Goal: Navigation & Orientation: Find specific page/section

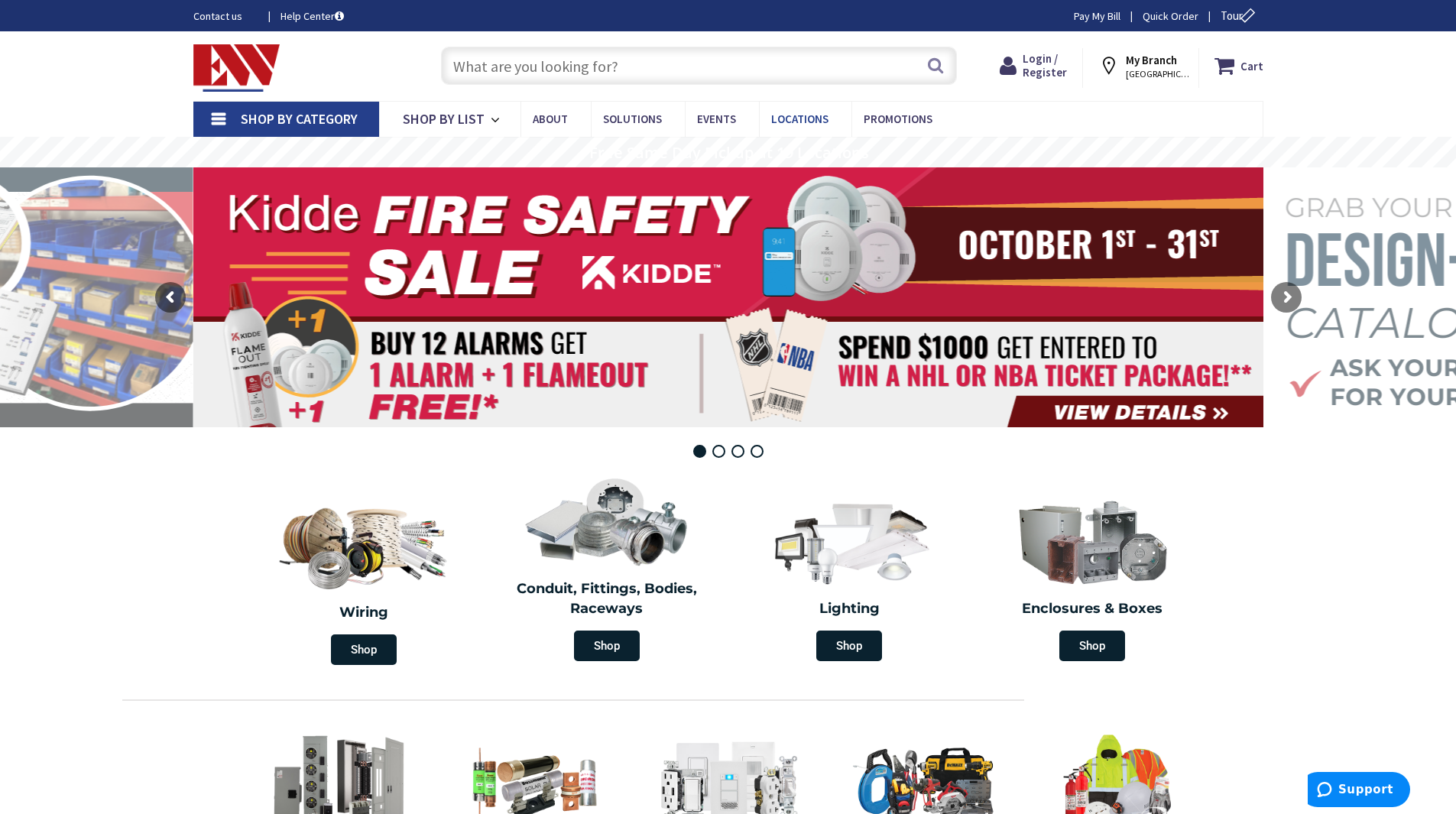
click at [776, 116] on span "Locations" at bounding box center [800, 119] width 57 height 15
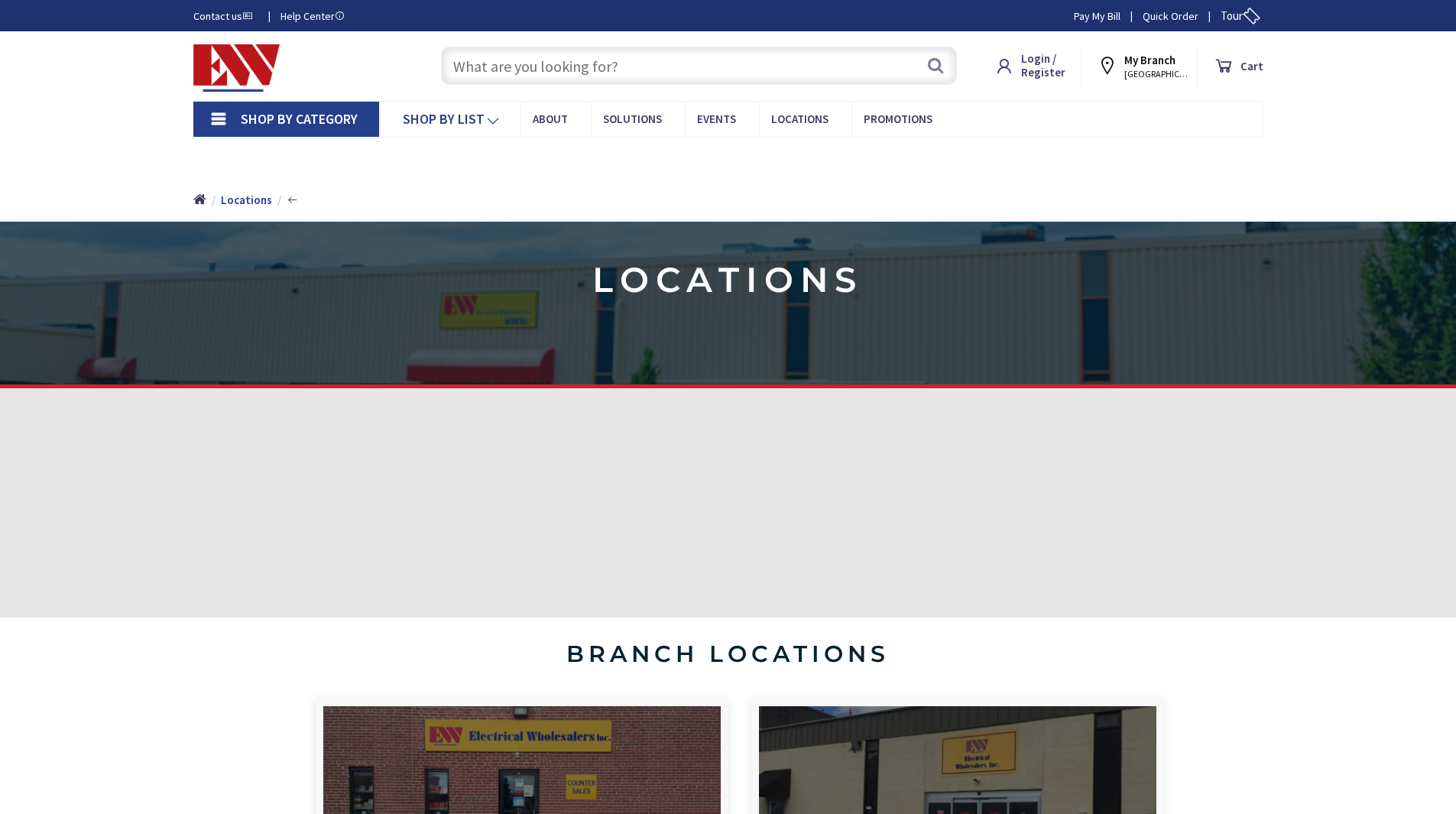
click at [449, 117] on span "Shop By List" at bounding box center [443, 118] width 82 height 18
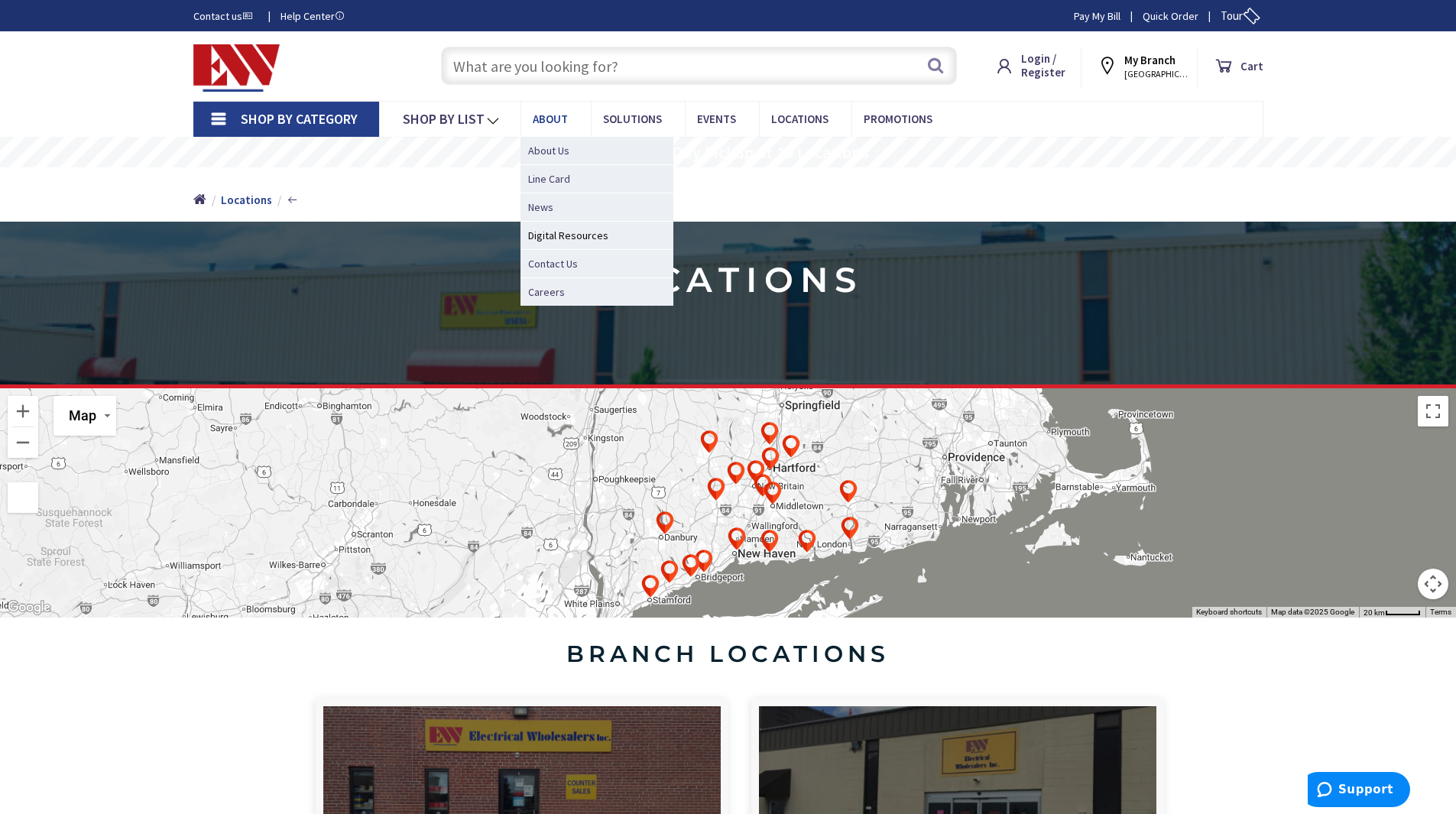
click at [533, 116] on span "About" at bounding box center [551, 119] width 35 height 15
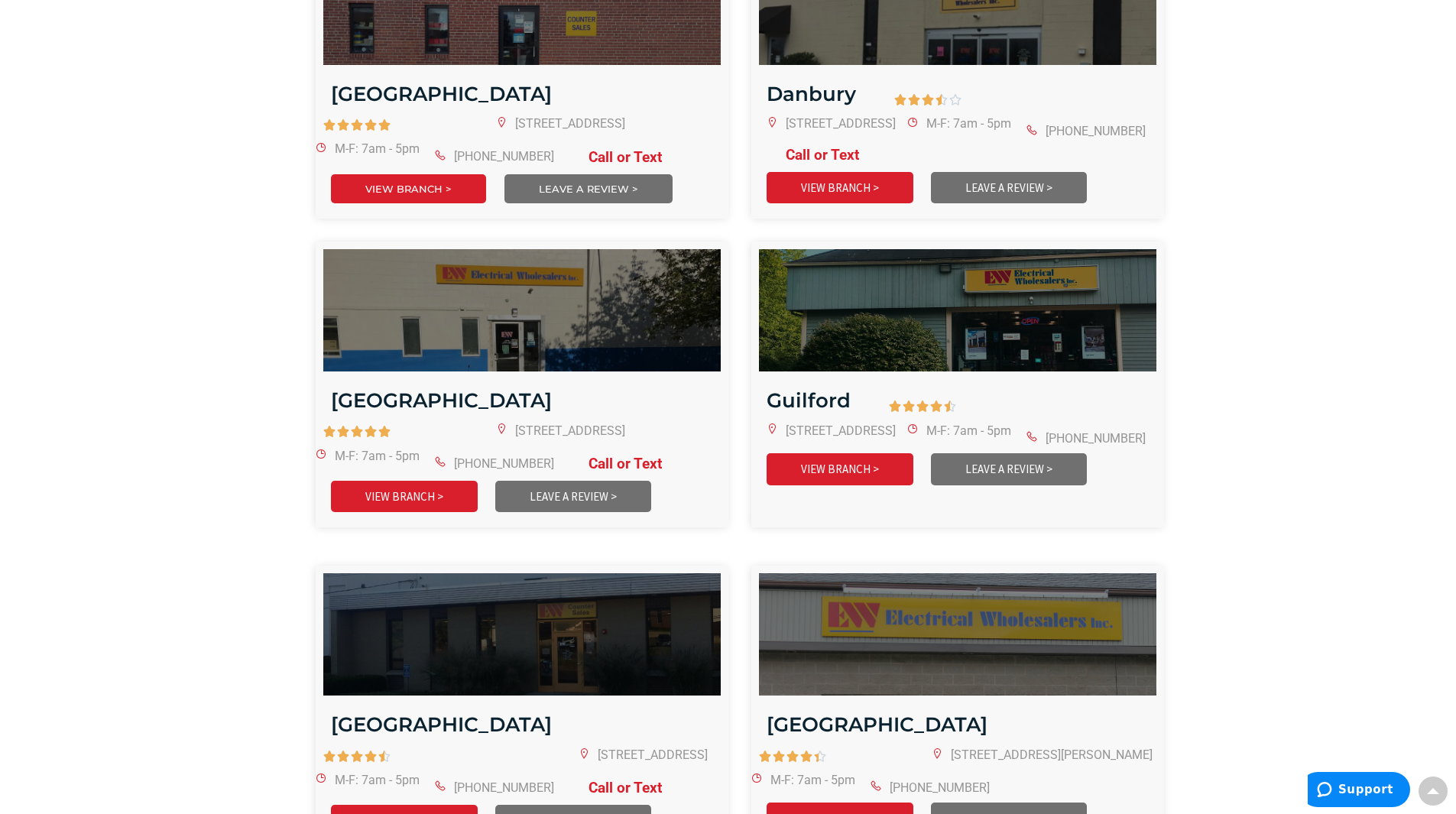
scroll to position [687, 0]
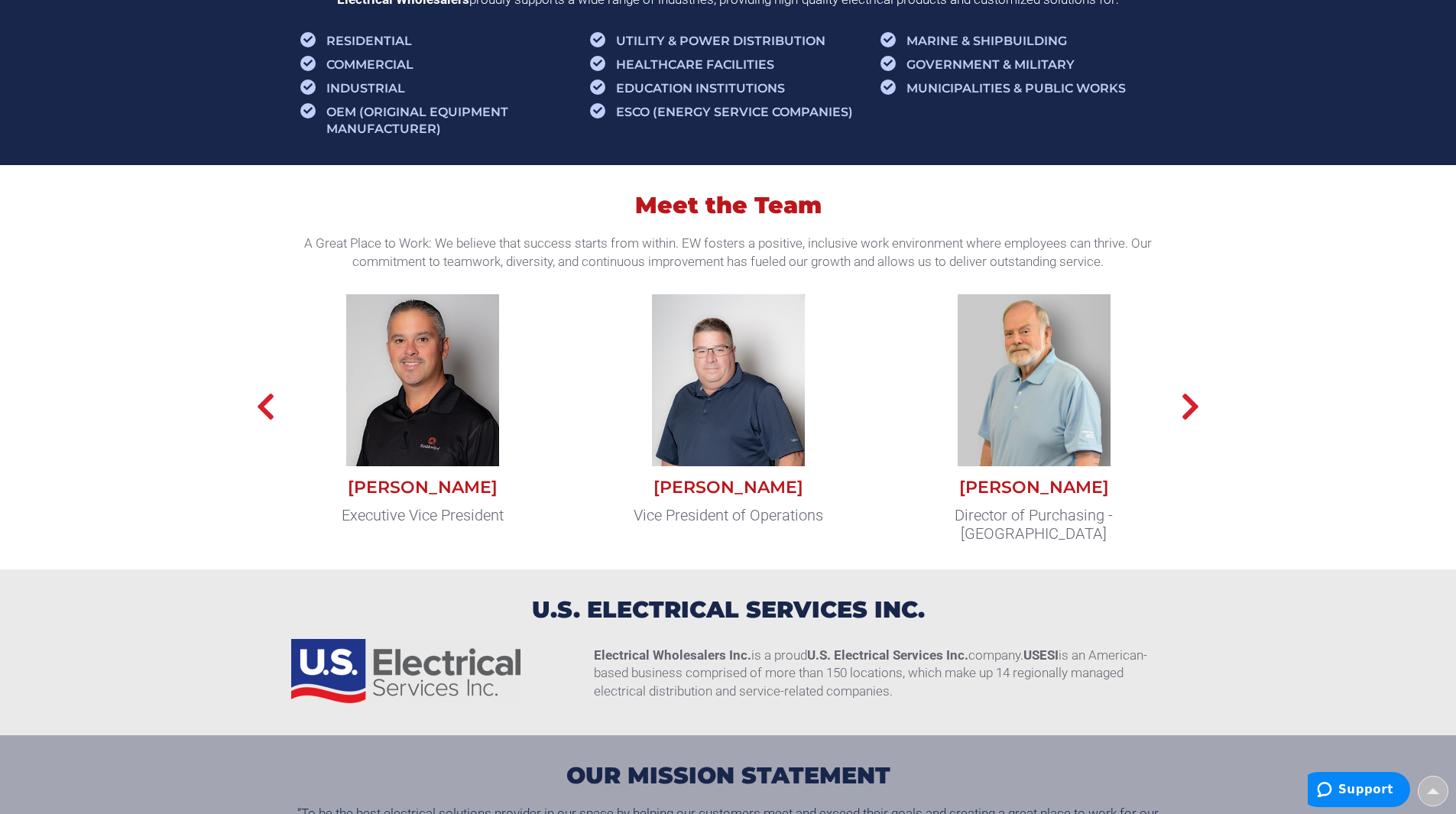
scroll to position [1147, 0]
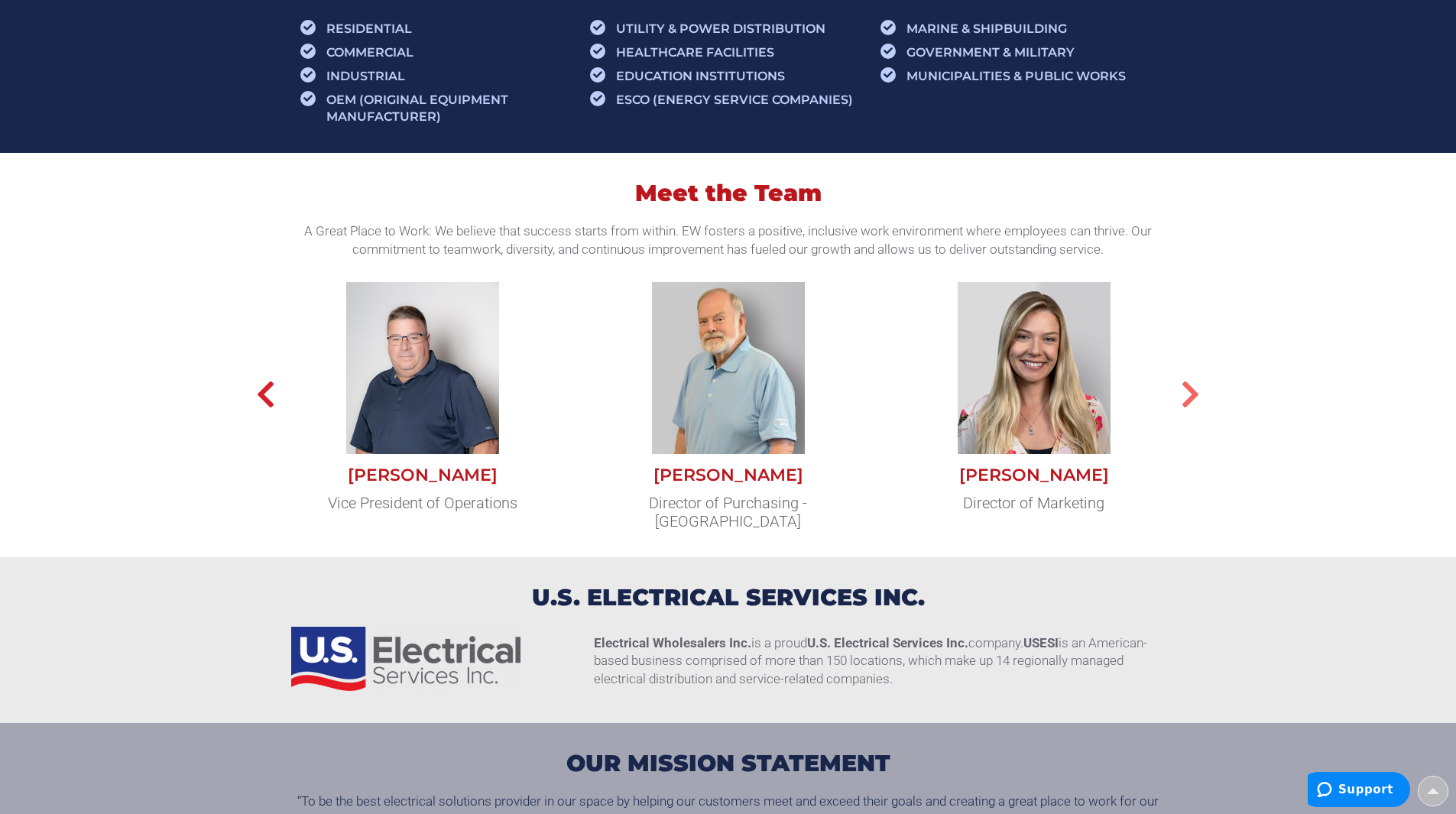
click at [1195, 399] on icon "button" at bounding box center [1190, 394] width 19 height 30
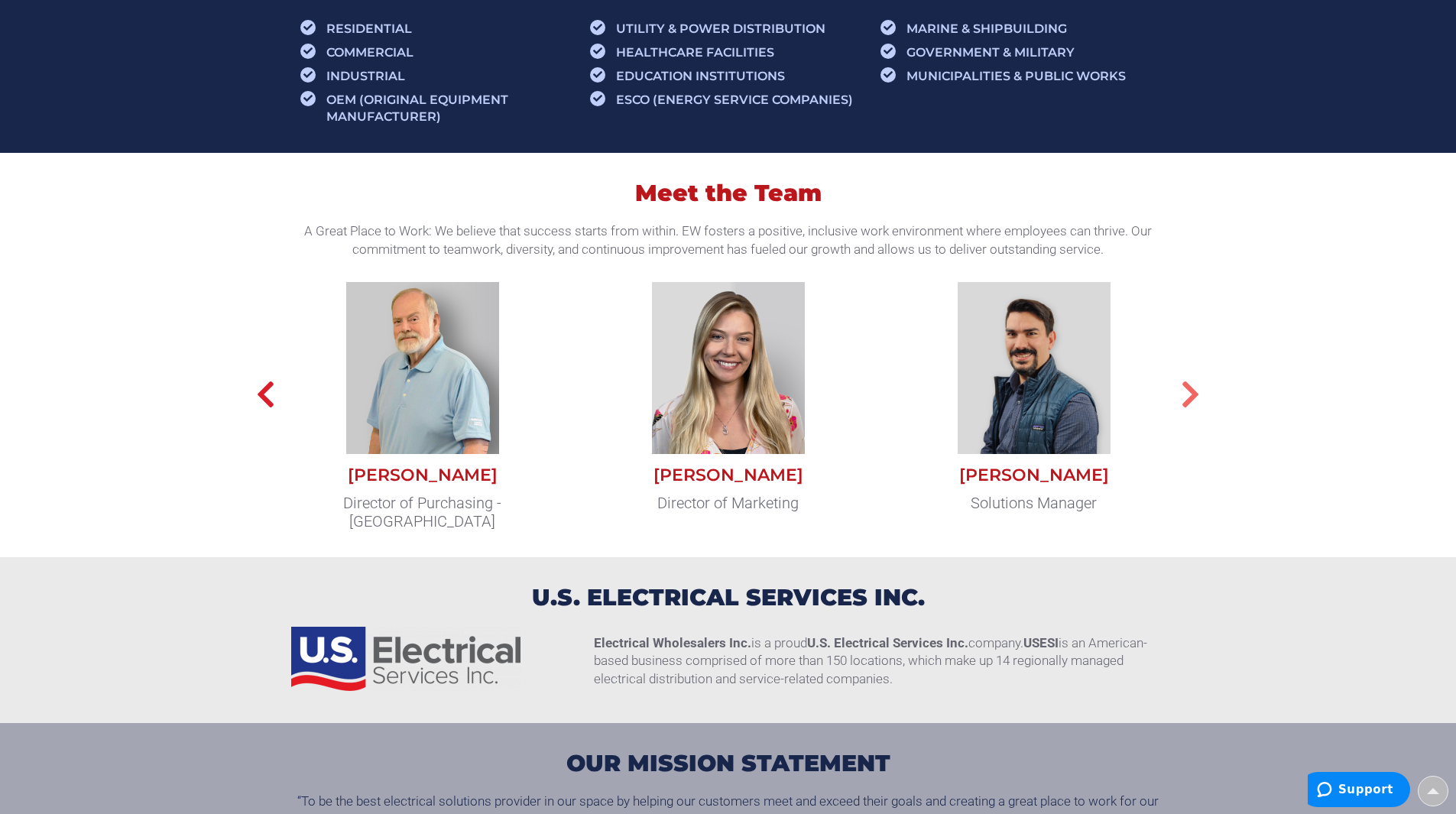
click at [1195, 399] on icon "button" at bounding box center [1190, 394] width 19 height 30
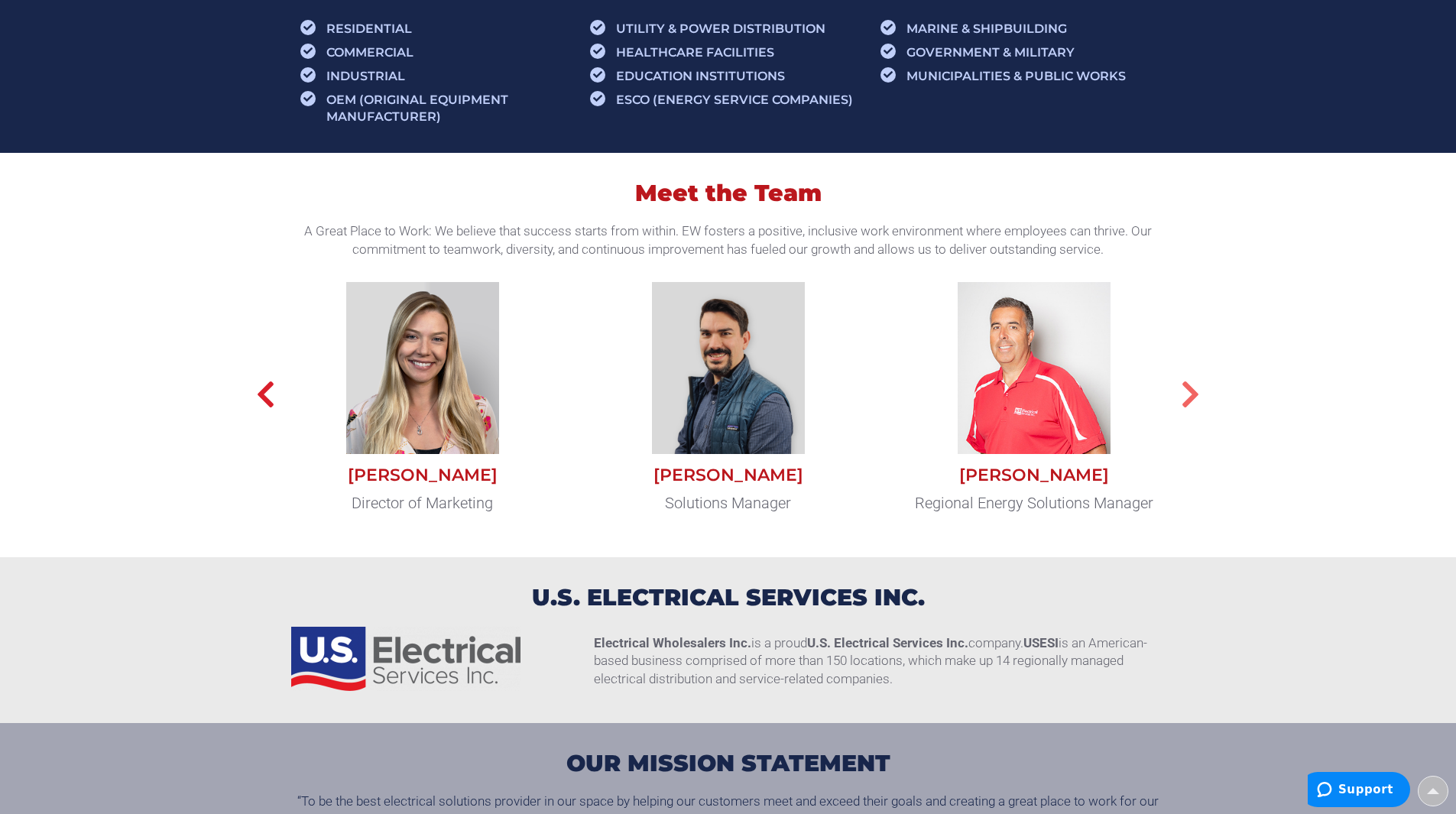
click at [1195, 399] on icon "button" at bounding box center [1190, 394] width 19 height 30
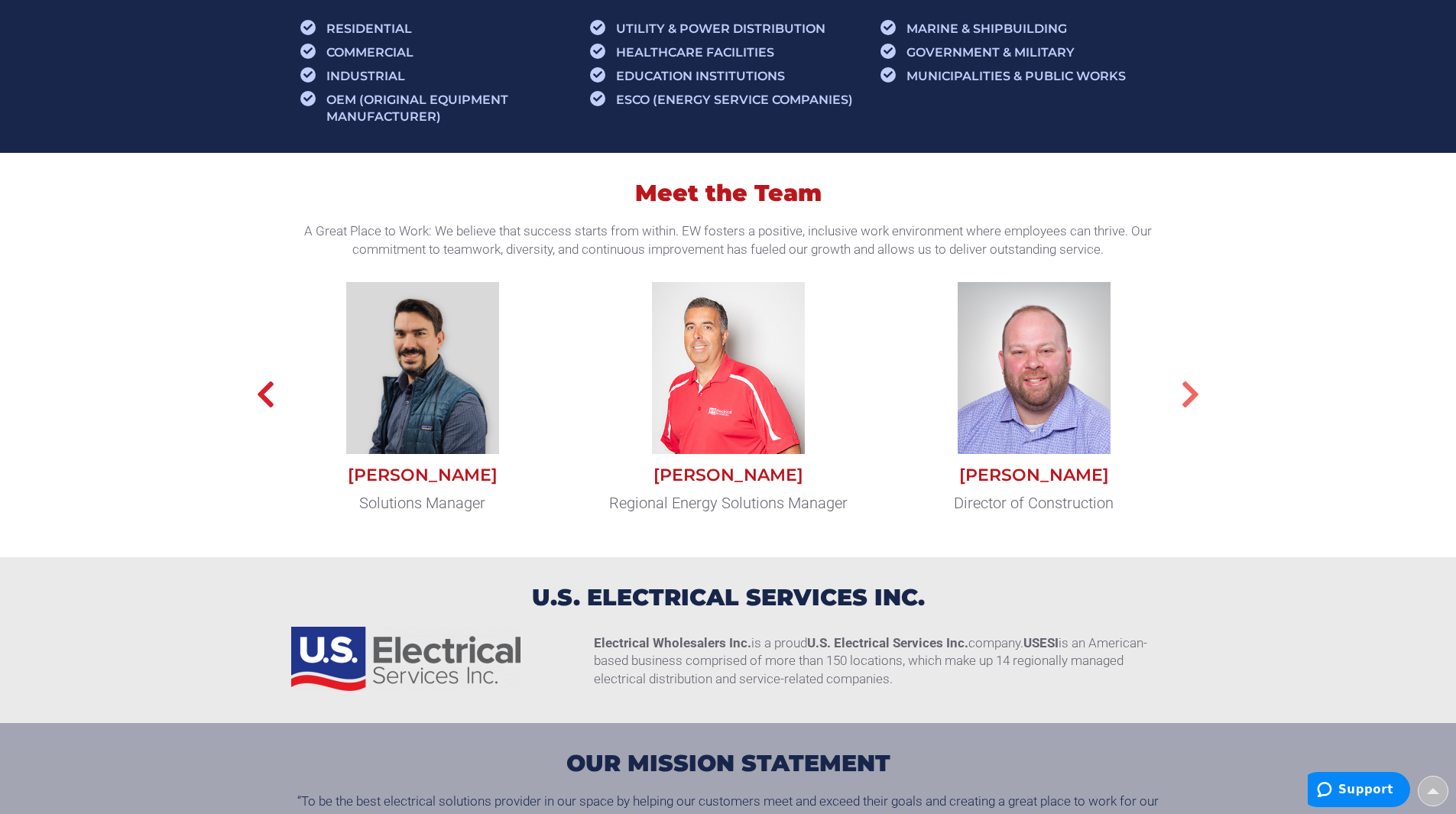
click at [1195, 399] on icon "button" at bounding box center [1190, 394] width 19 height 30
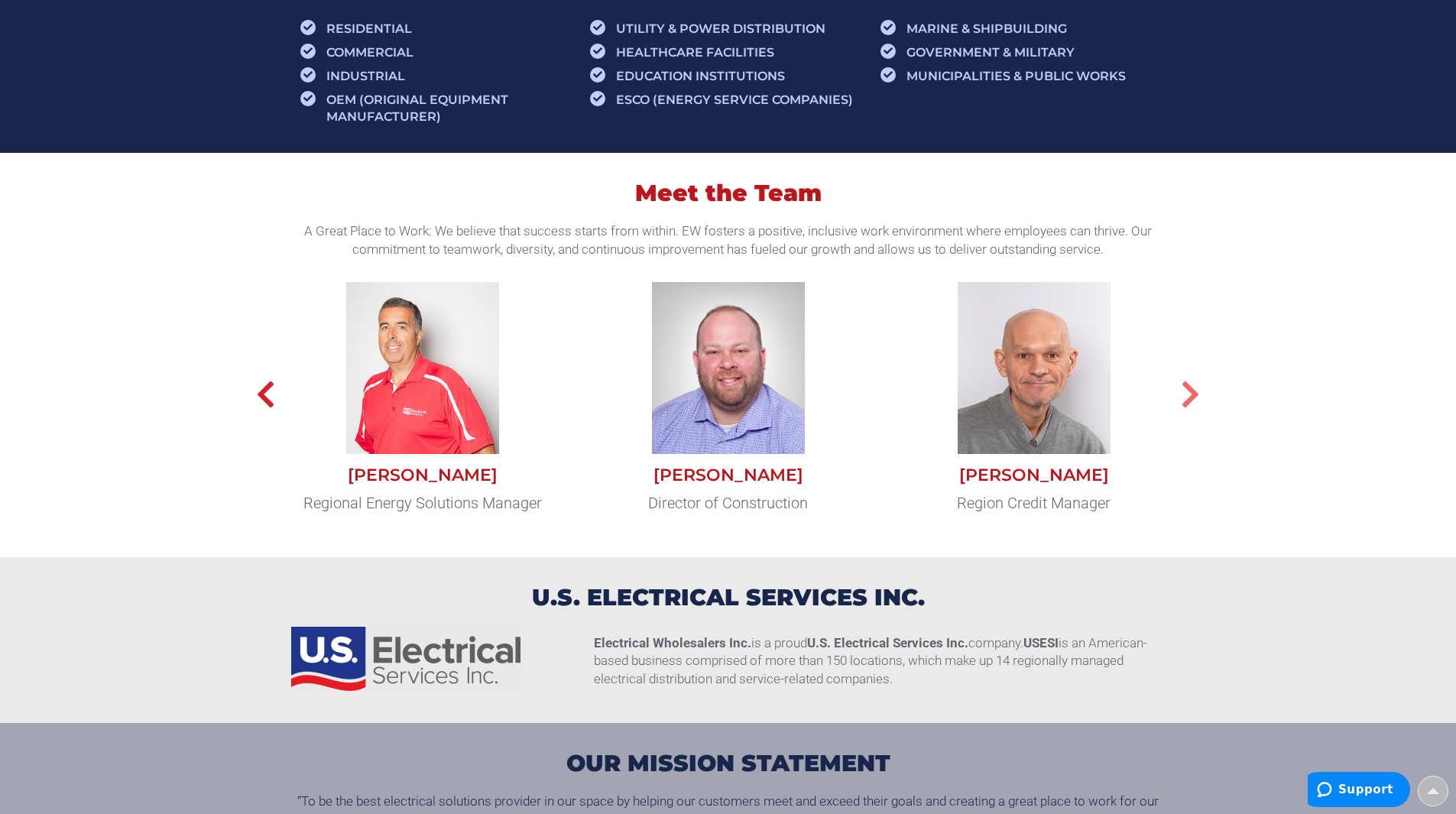
click at [1195, 399] on icon "button" at bounding box center [1190, 394] width 19 height 30
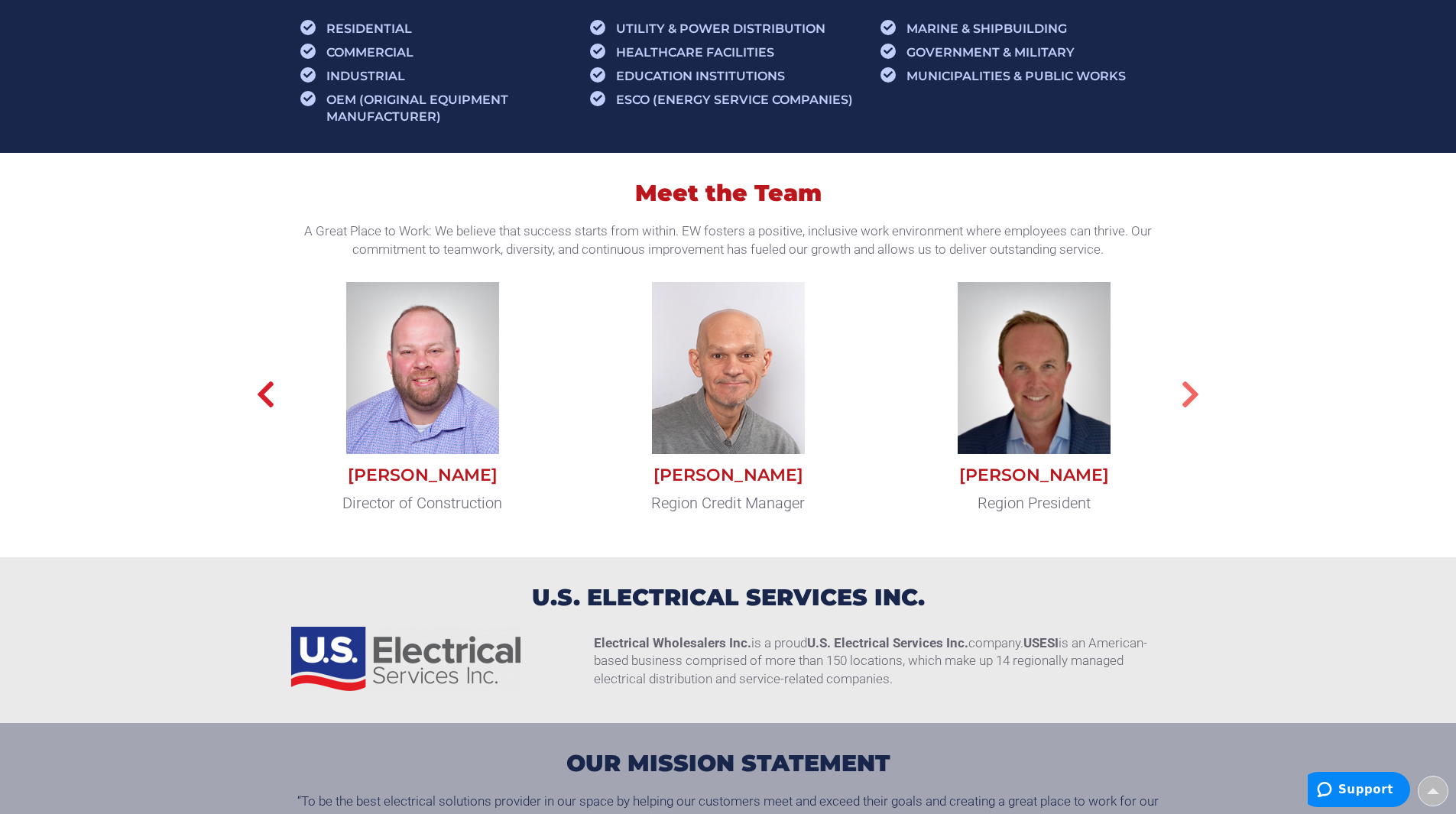
click at [1195, 399] on icon "button" at bounding box center [1190, 394] width 19 height 30
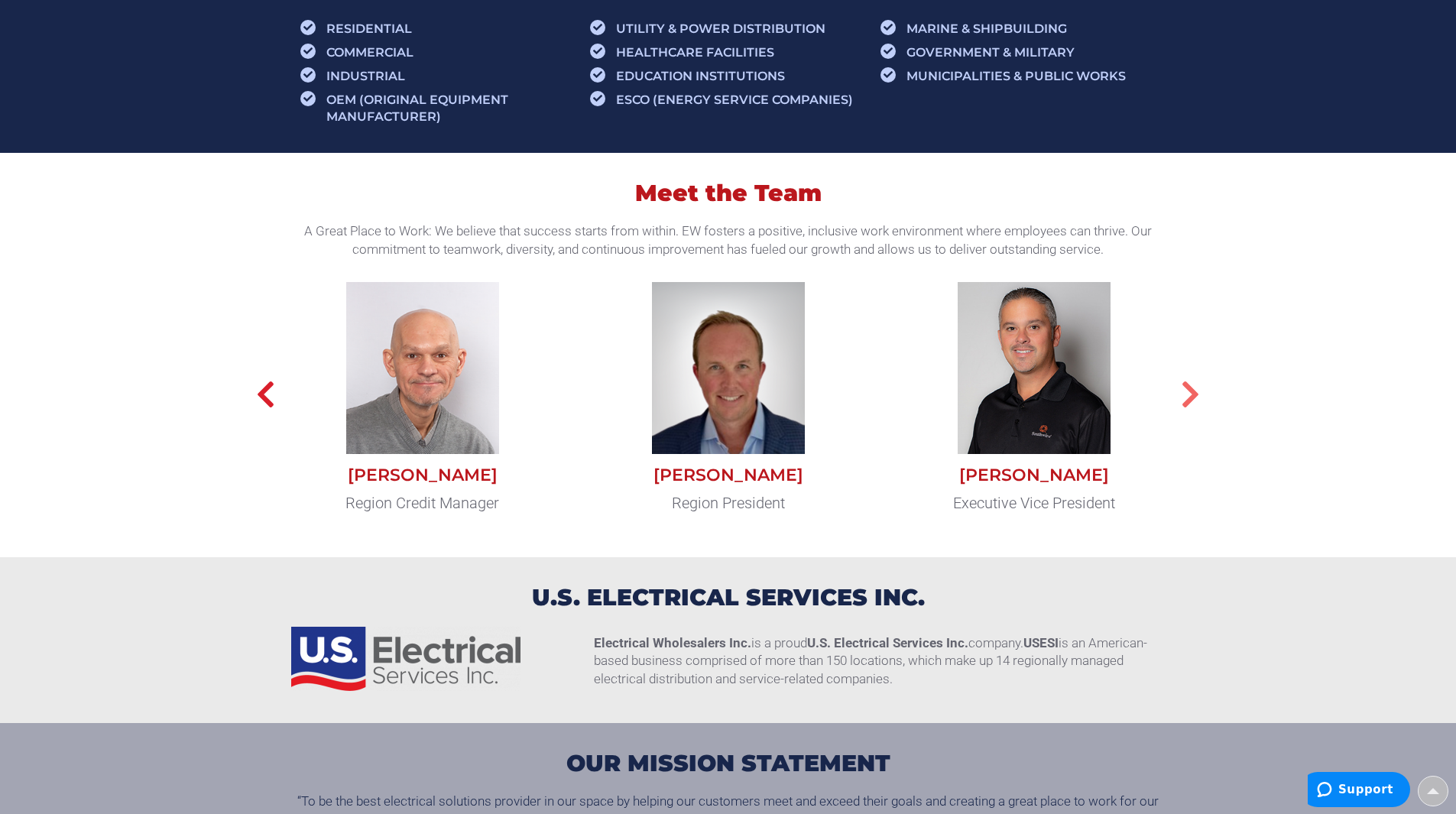
click at [1195, 399] on icon "button" at bounding box center [1190, 394] width 19 height 30
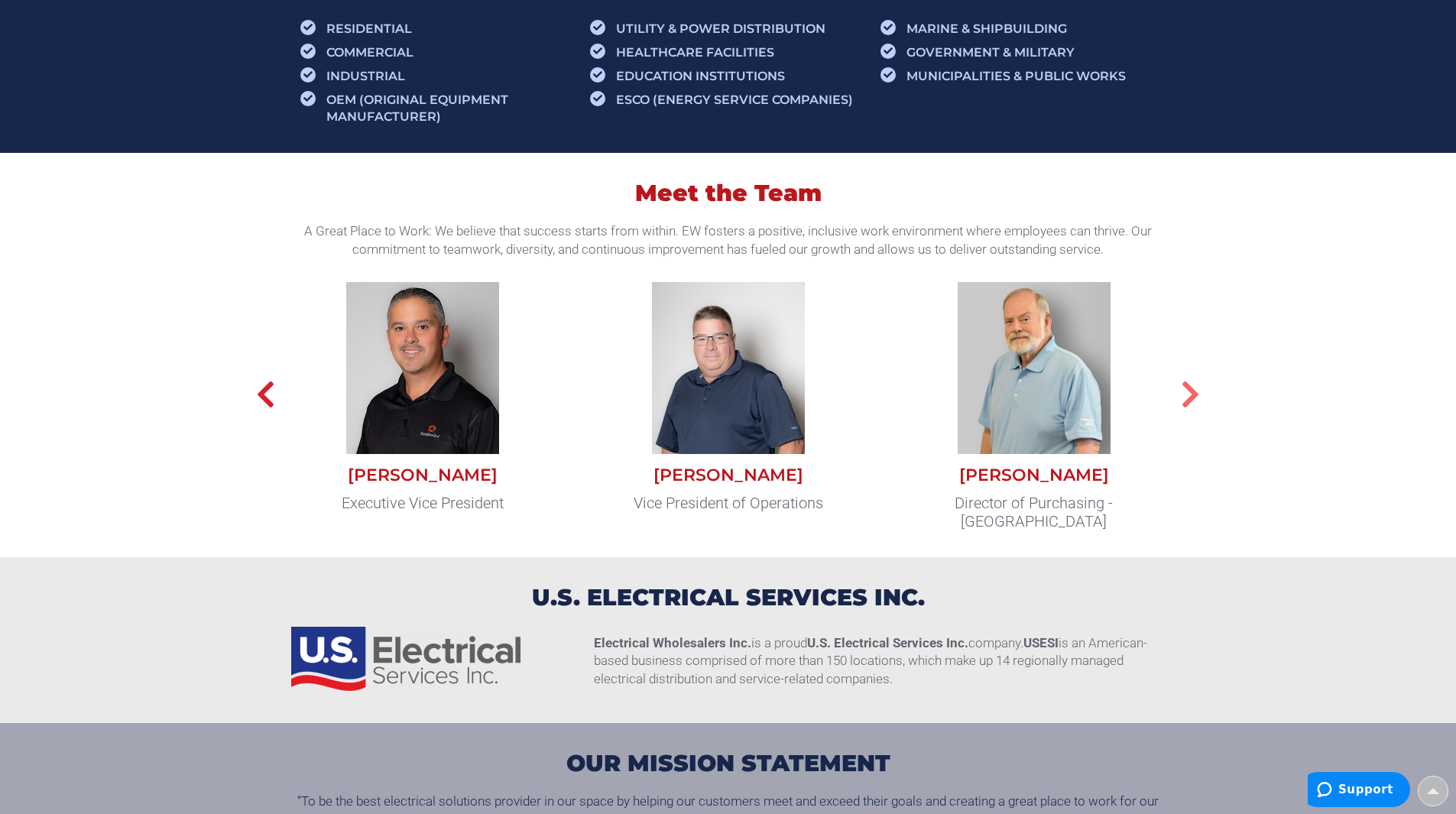
click at [1195, 399] on icon "button" at bounding box center [1190, 394] width 19 height 30
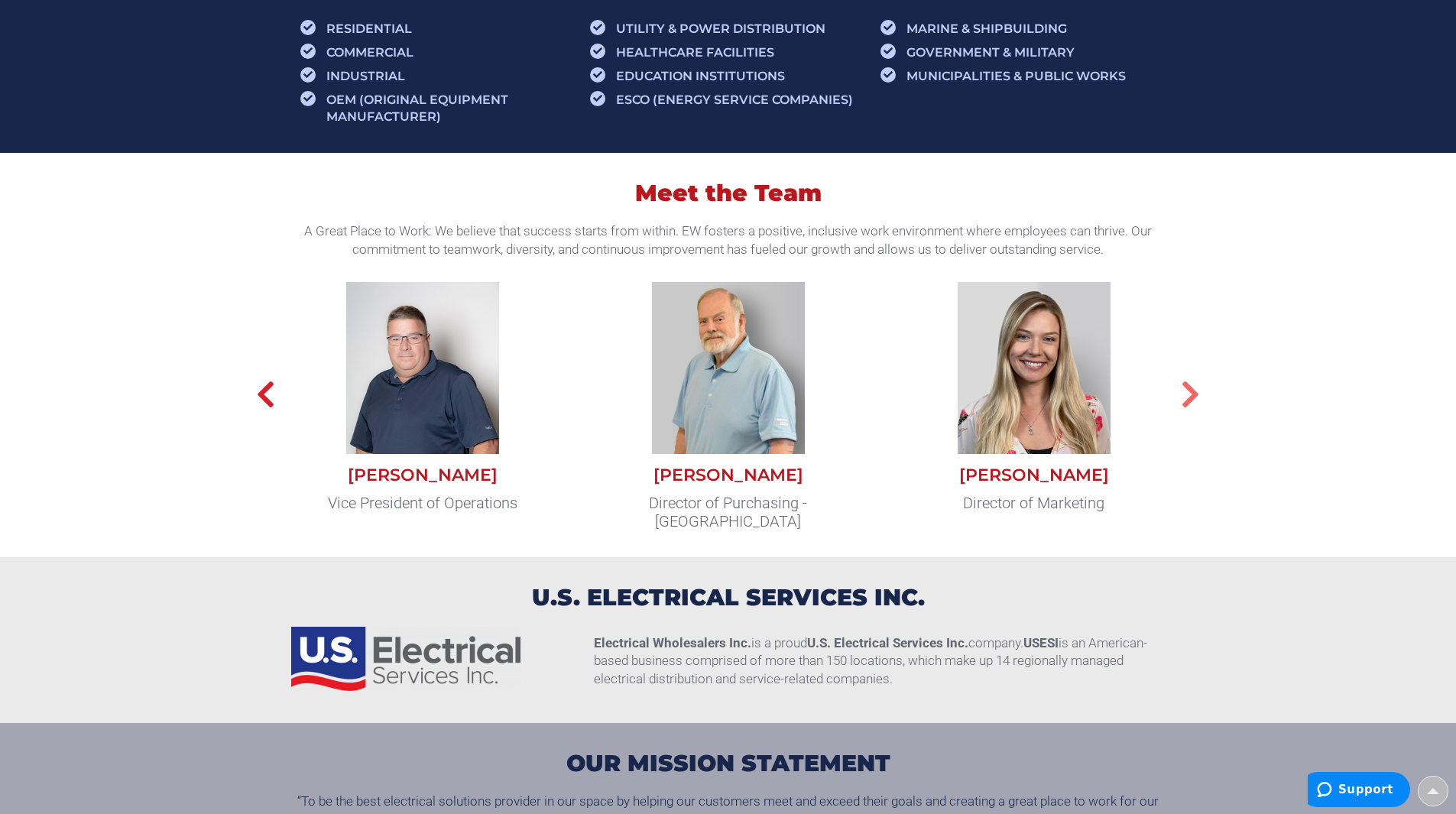
click at [1195, 399] on icon "button" at bounding box center [1190, 394] width 19 height 30
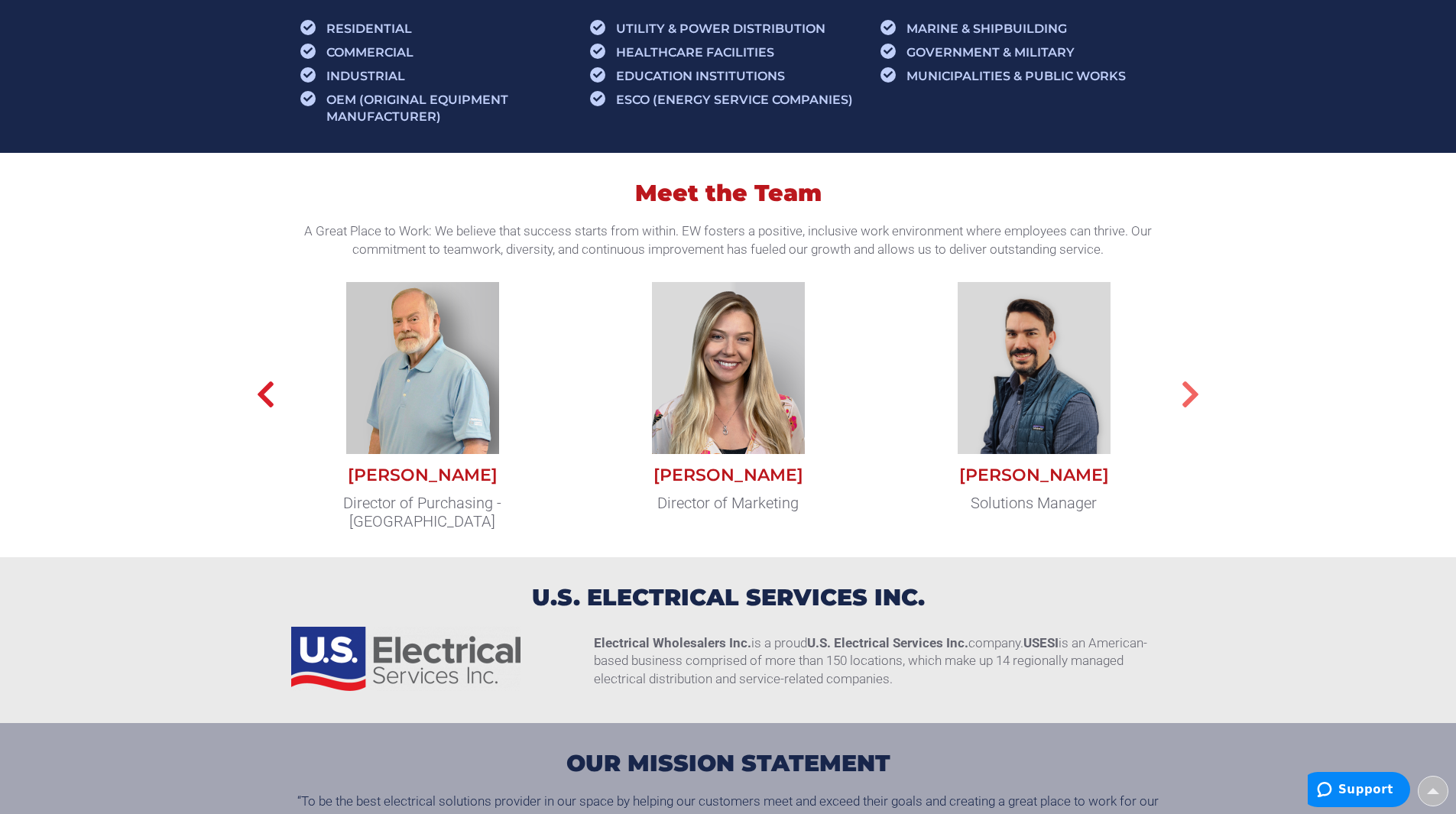
click at [1195, 399] on icon "button" at bounding box center [1190, 394] width 19 height 30
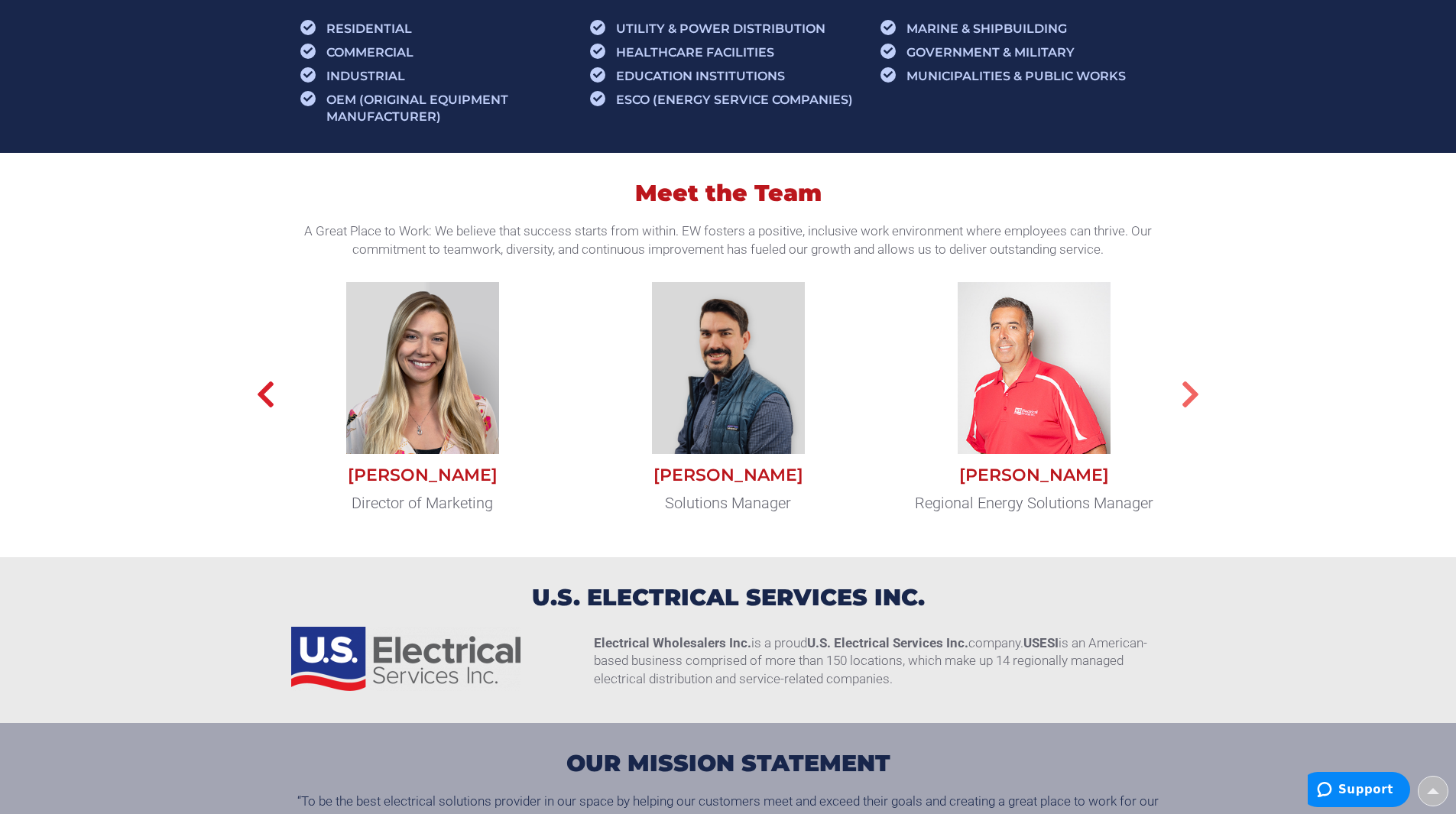
click at [1195, 399] on icon "button" at bounding box center [1190, 394] width 19 height 30
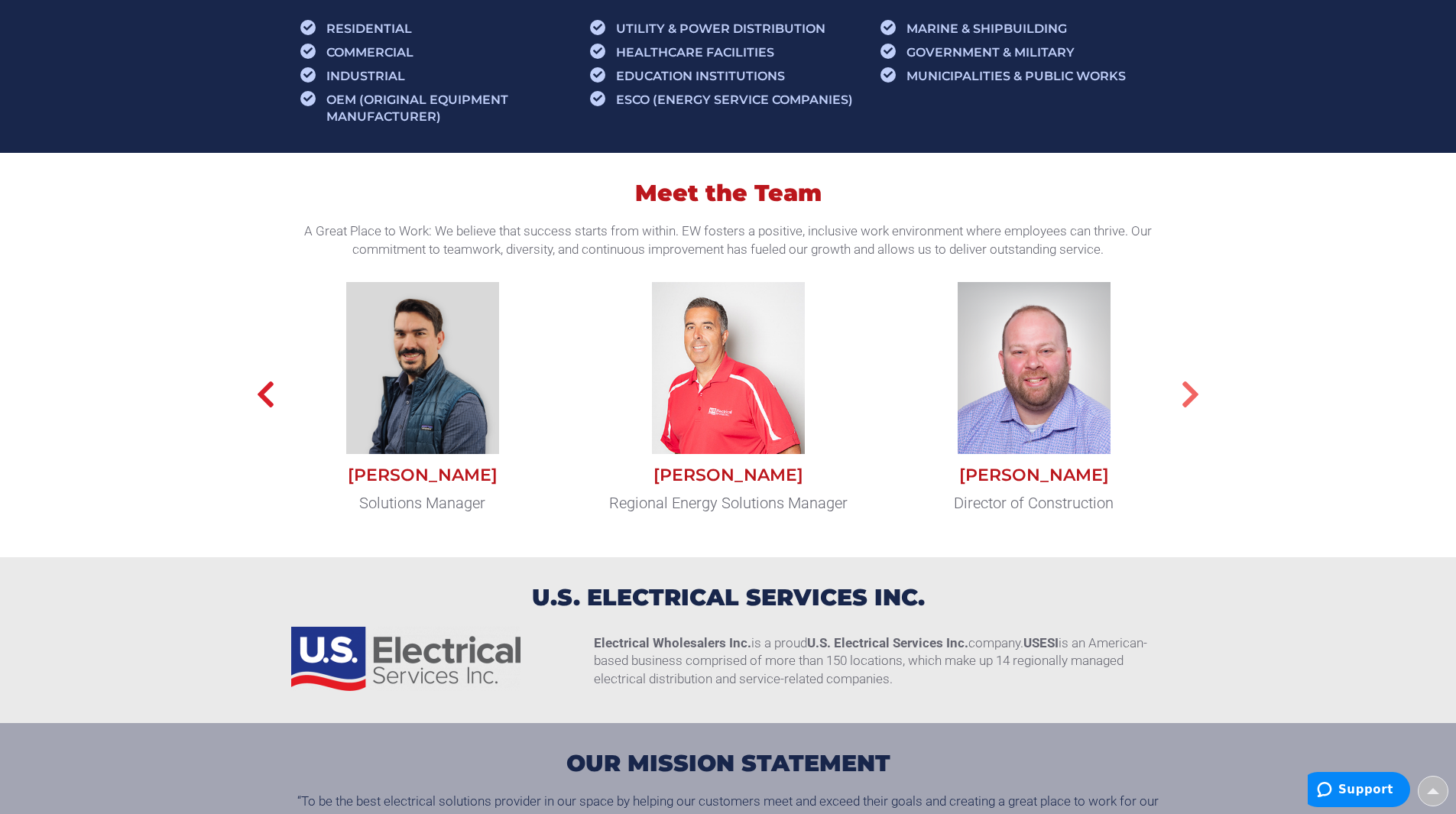
click at [1192, 398] on icon "button" at bounding box center [1190, 394] width 19 height 30
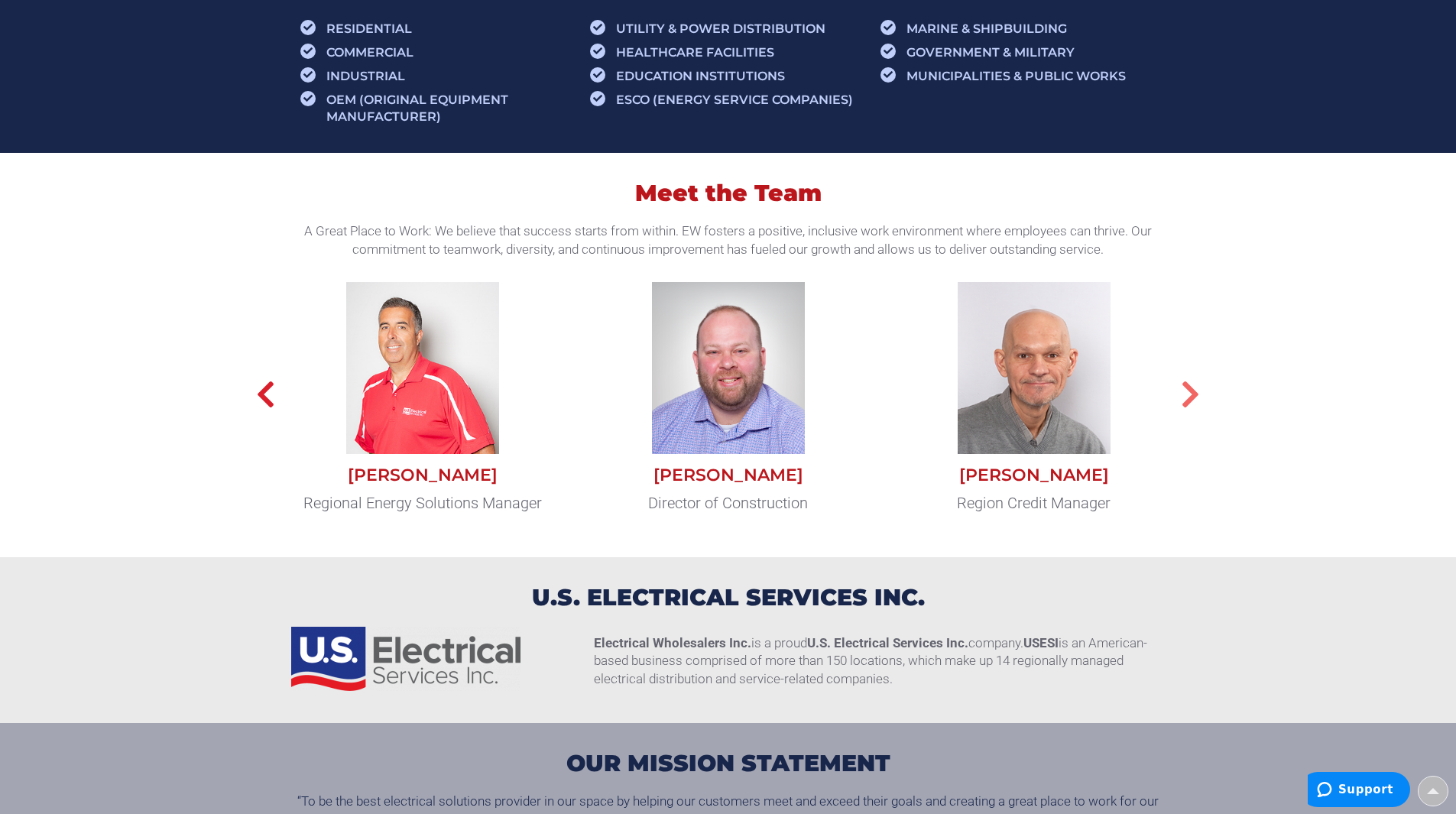
click at [1192, 398] on icon "button" at bounding box center [1190, 394] width 19 height 30
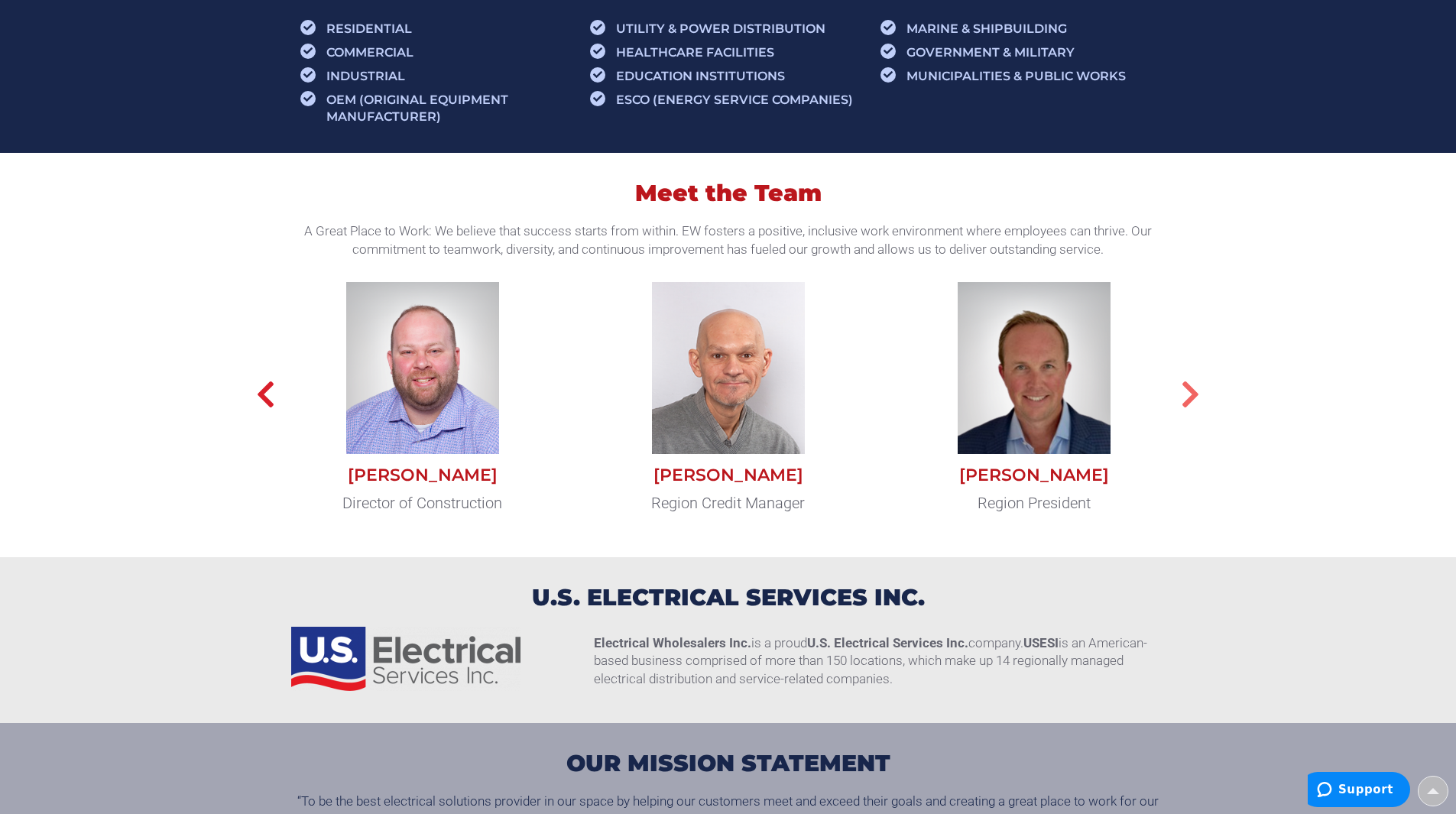
click at [1192, 395] on icon "button" at bounding box center [1190, 394] width 19 height 30
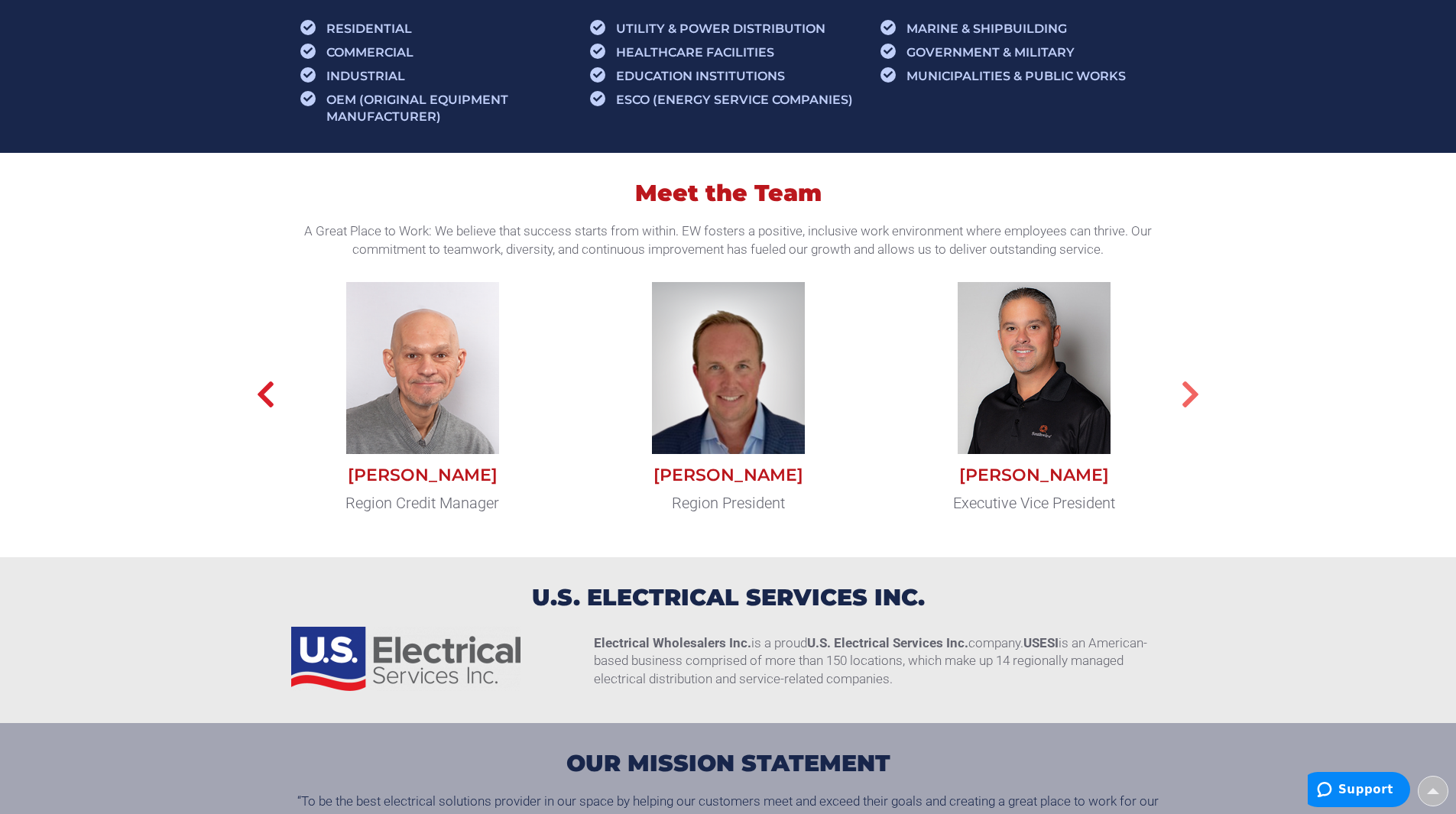
click at [1192, 398] on icon "button" at bounding box center [1190, 394] width 19 height 30
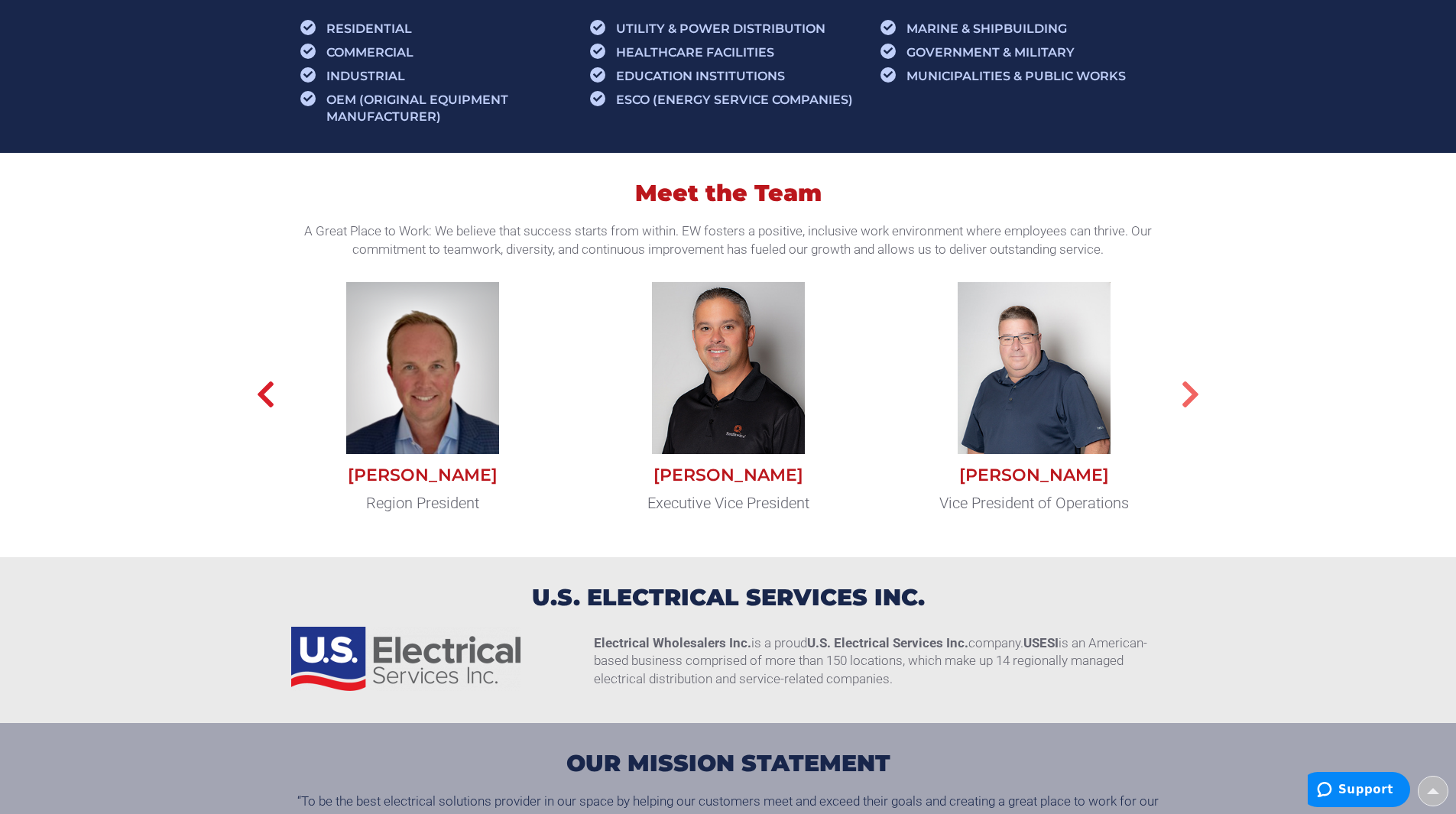
click at [1191, 395] on icon "button" at bounding box center [1190, 394] width 19 height 30
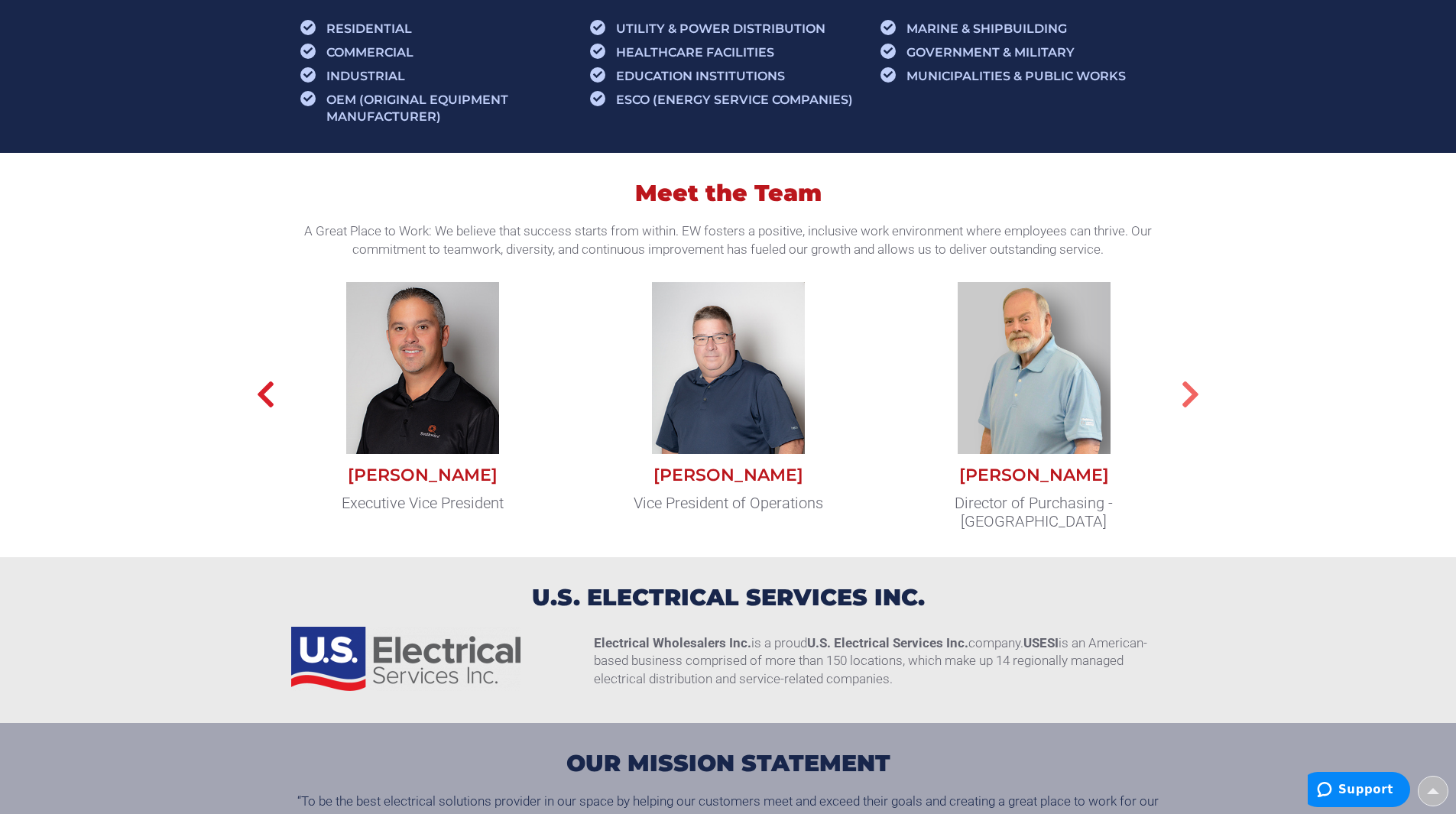
click at [1187, 400] on icon "button" at bounding box center [1190, 394] width 19 height 30
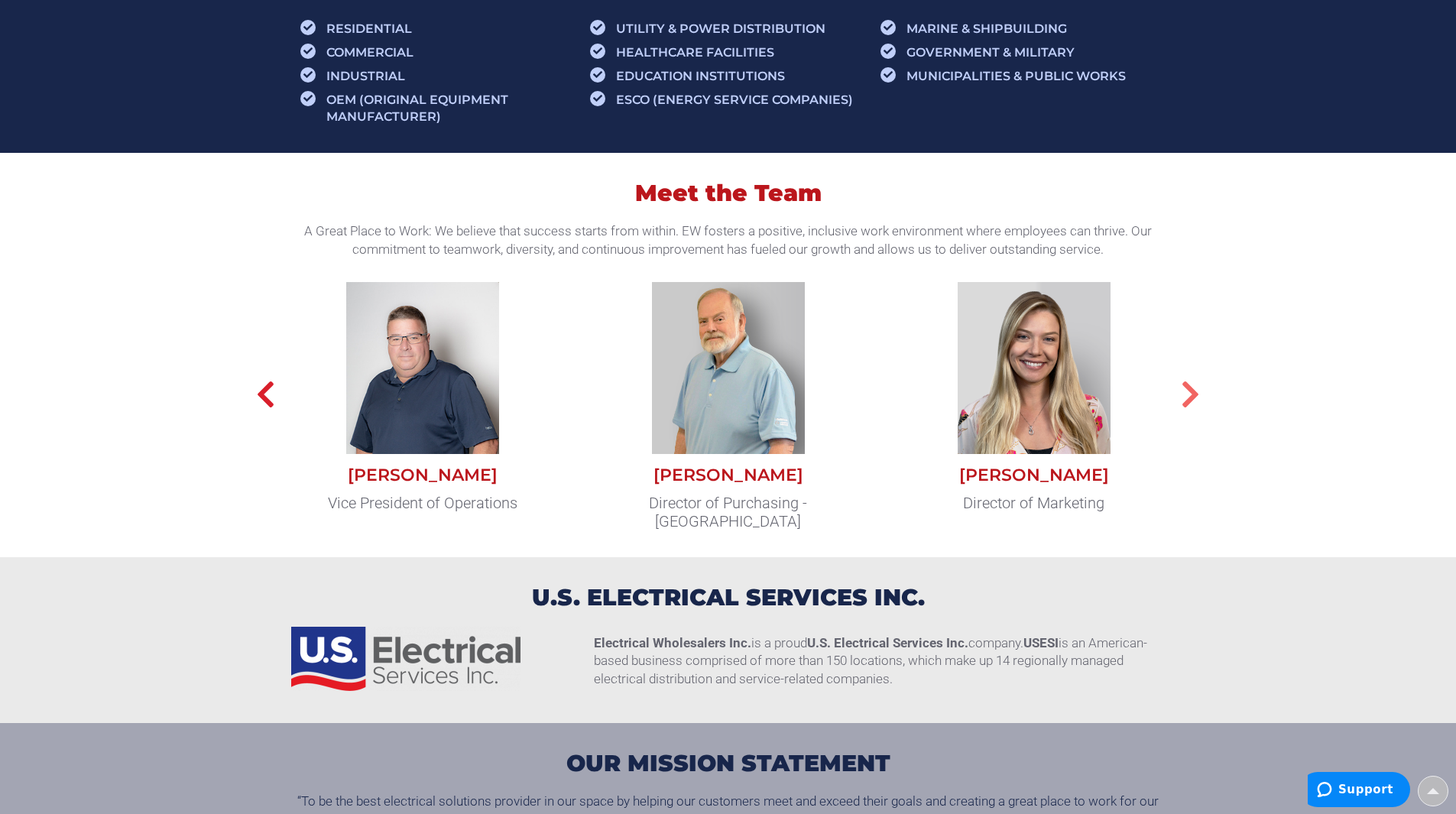
click at [1187, 401] on icon "button" at bounding box center [1190, 394] width 19 height 30
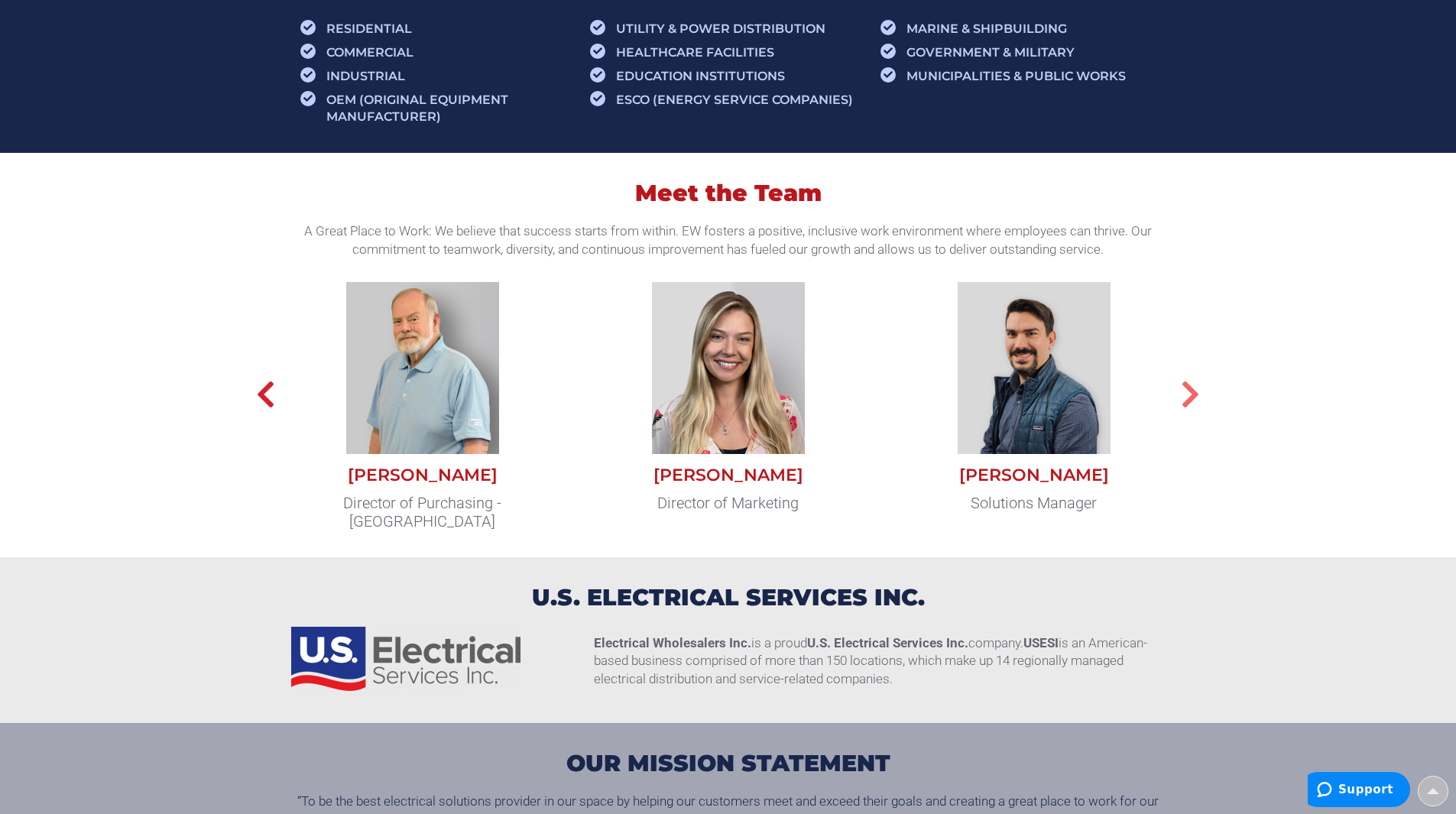
click at [1187, 401] on icon "button" at bounding box center [1190, 394] width 19 height 30
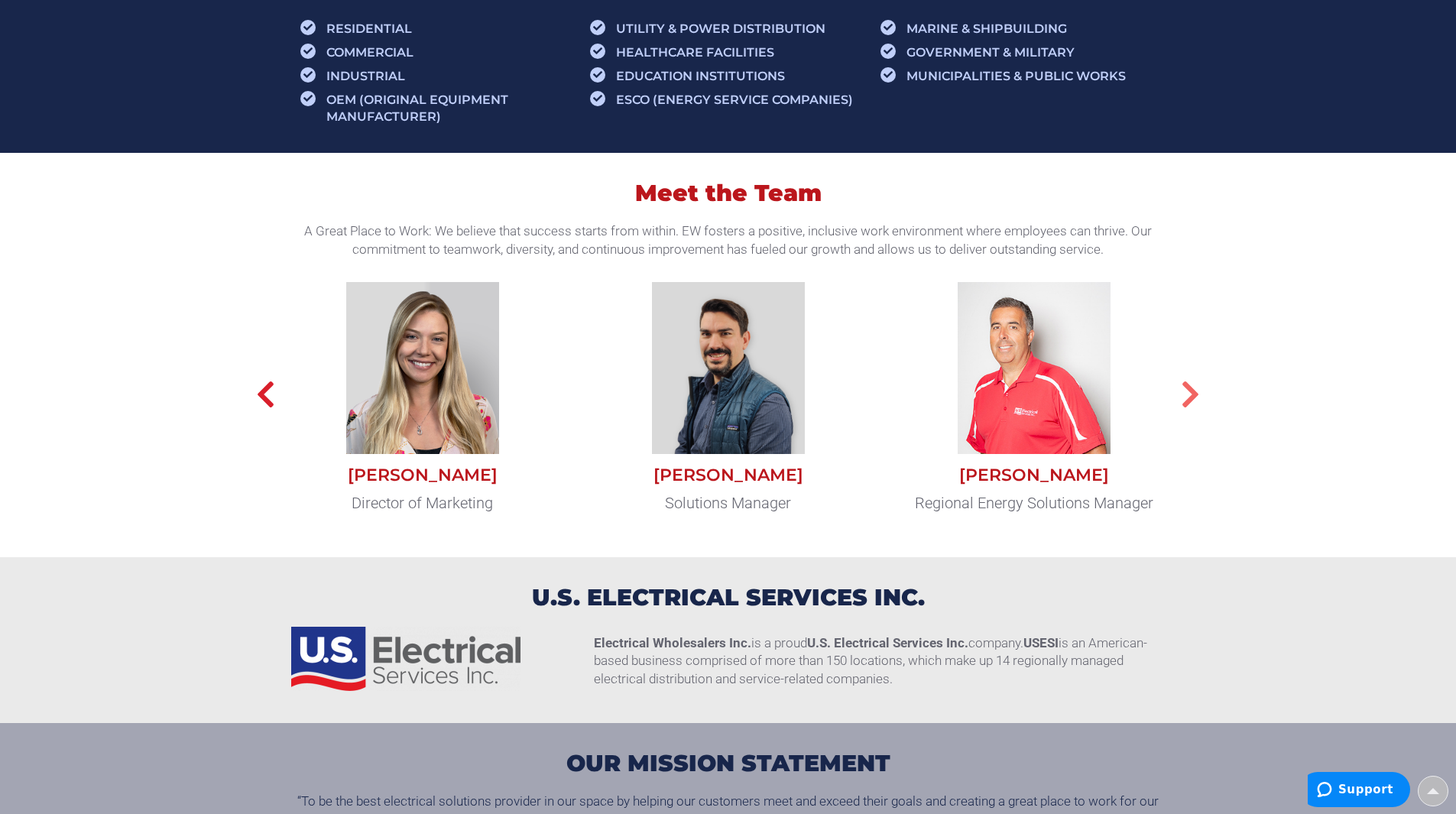
click at [1187, 401] on icon "button" at bounding box center [1190, 394] width 19 height 30
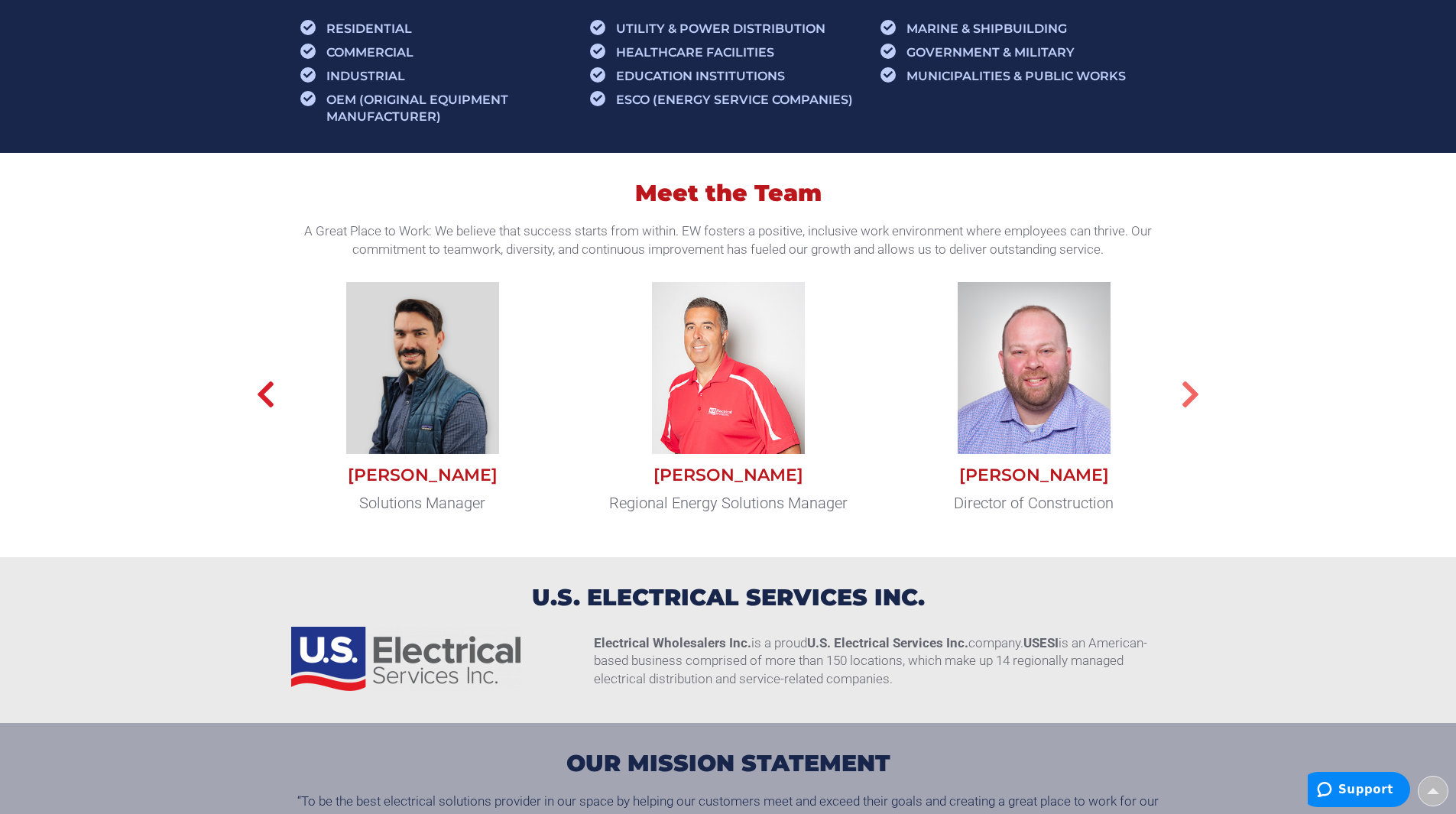
click at [1188, 401] on icon "button" at bounding box center [1190, 394] width 19 height 30
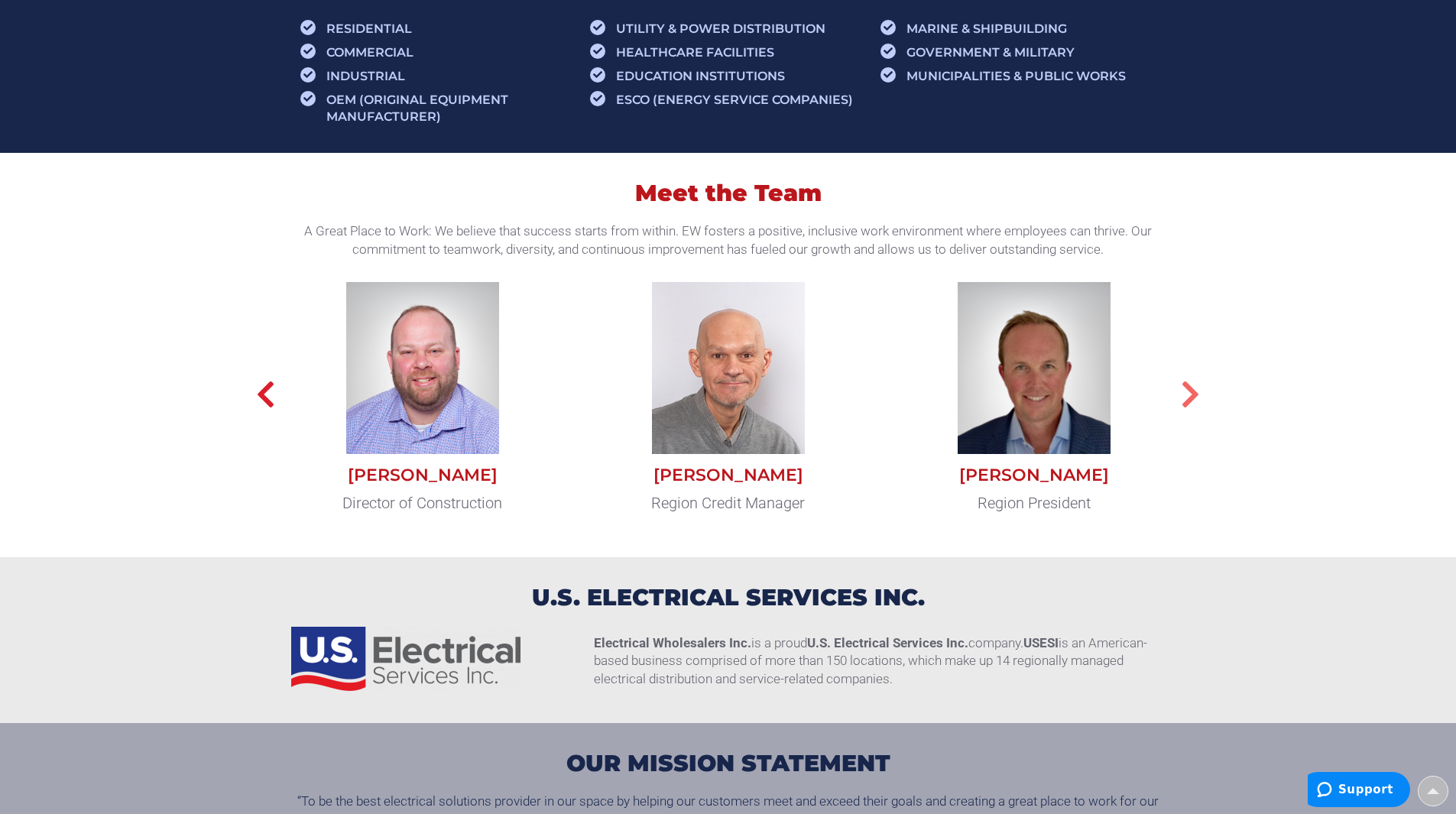
click at [1188, 401] on icon "button" at bounding box center [1190, 394] width 19 height 30
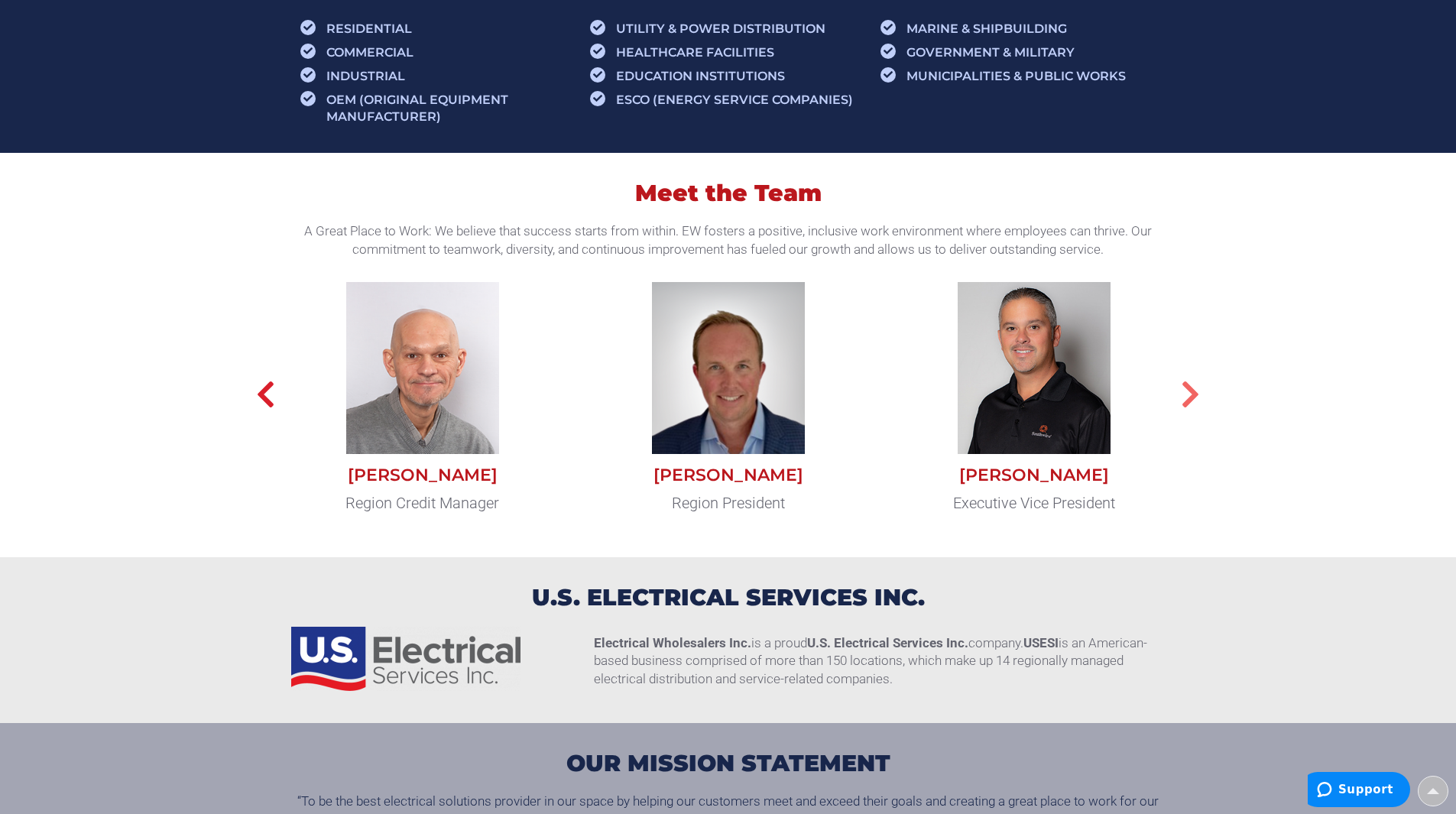
click at [1188, 401] on icon "button" at bounding box center [1190, 394] width 19 height 30
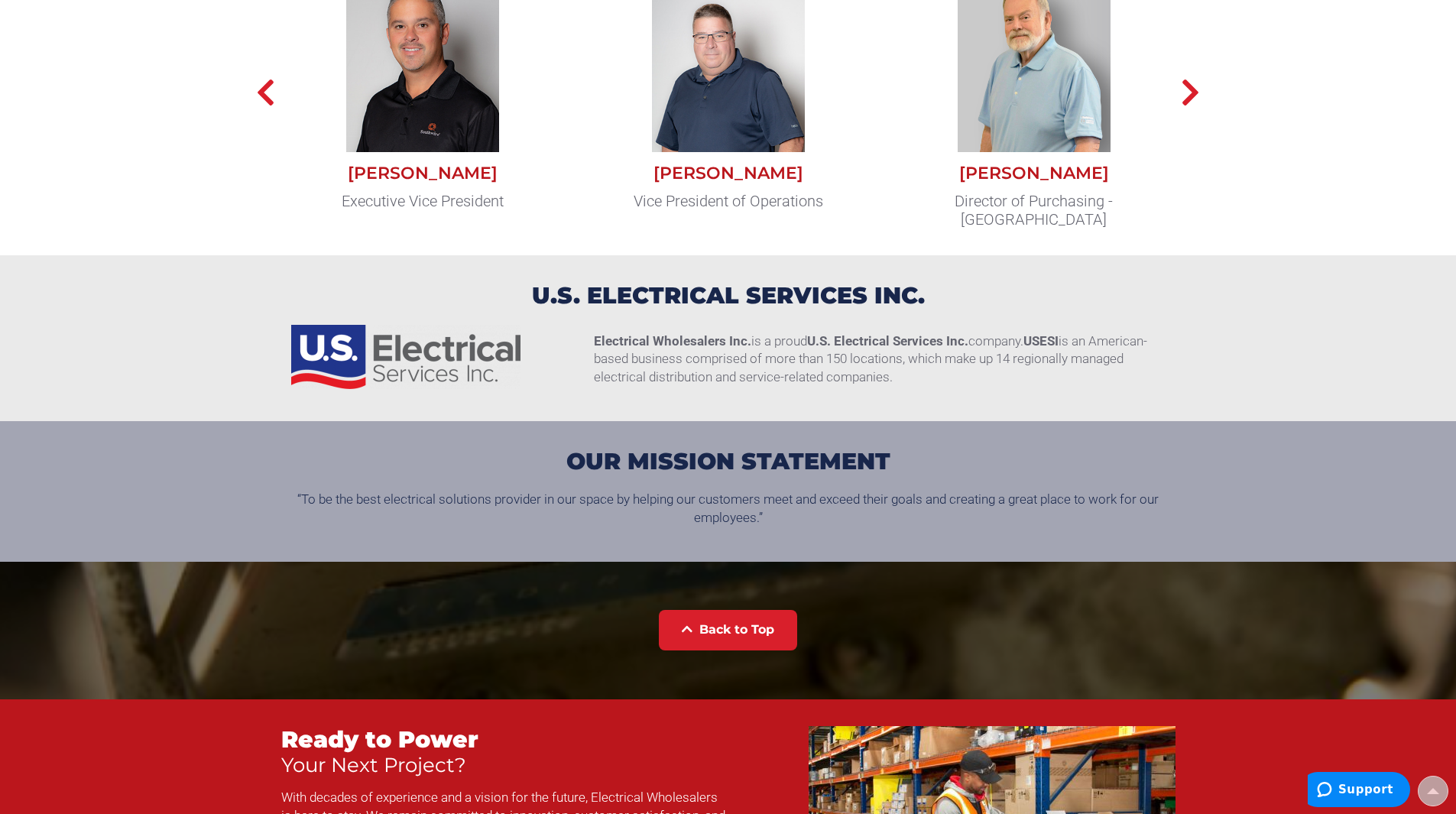
scroll to position [1605, 0]
